Goal: Share content

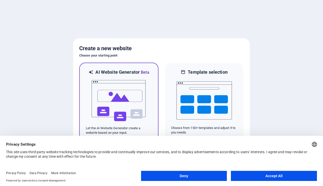
click at [130, 99] on img at bounding box center [119, 101] width 56 height 51
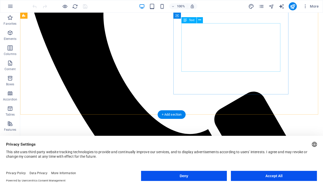
scroll to position [91, 0]
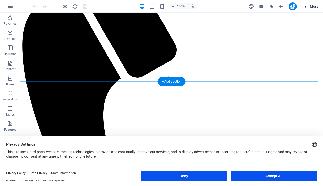
click at [311, 7] on span "More" at bounding box center [311, 6] width 16 height 5
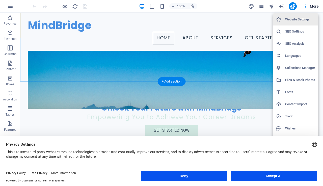
click at [306, 8] on div at bounding box center [161, 93] width 323 height 186
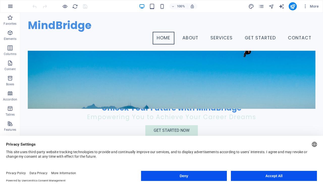
click at [10, 6] on icon "button" at bounding box center [10, 6] width 6 height 6
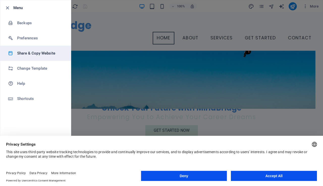
click at [43, 54] on h6 "Share & Copy Website" at bounding box center [40, 53] width 47 height 6
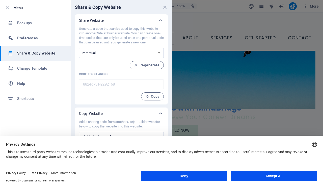
click at [235, 74] on div at bounding box center [161, 93] width 323 height 186
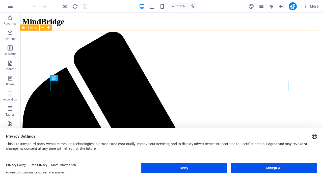
scroll to position [98, 0]
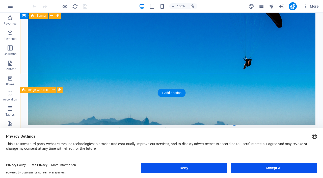
click at [199, 168] on button "Deny" at bounding box center [184, 168] width 86 height 10
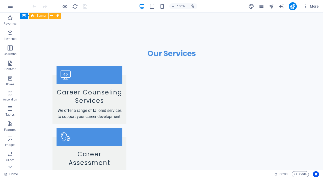
scroll to position [1, 0]
click at [9, 167] on icon at bounding box center [10, 167] width 7 height 7
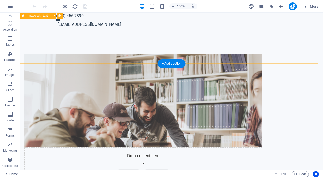
scroll to position [261, 0]
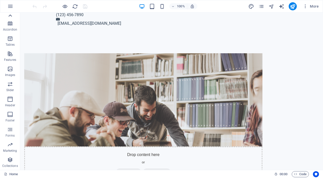
click at [11, 13] on icon at bounding box center [10, 15] width 7 height 7
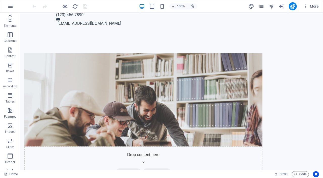
scroll to position [0, 0]
click at [12, 7] on icon "button" at bounding box center [10, 6] width 6 height 6
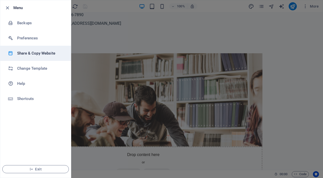
click at [23, 53] on h6 "Share & Copy Website" at bounding box center [40, 53] width 47 height 6
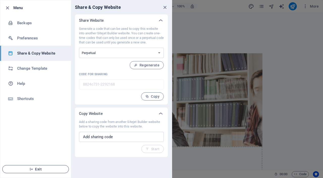
click at [43, 169] on span "Exit" at bounding box center [36, 169] width 58 height 4
